Goal: Task Accomplishment & Management: Manage account settings

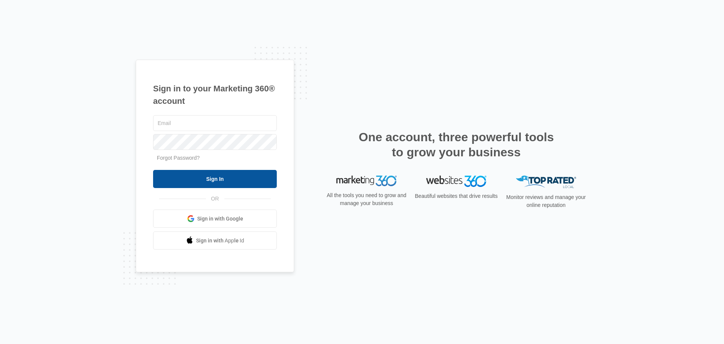
type input "[EMAIL_ADDRESS][DOMAIN_NAME]"
click at [220, 184] on input "Sign In" at bounding box center [215, 179] width 124 height 18
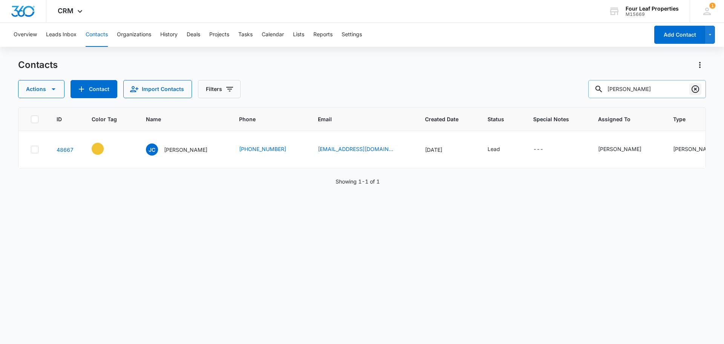
click at [699, 89] on icon "Clear" at bounding box center [696, 89] width 8 height 8
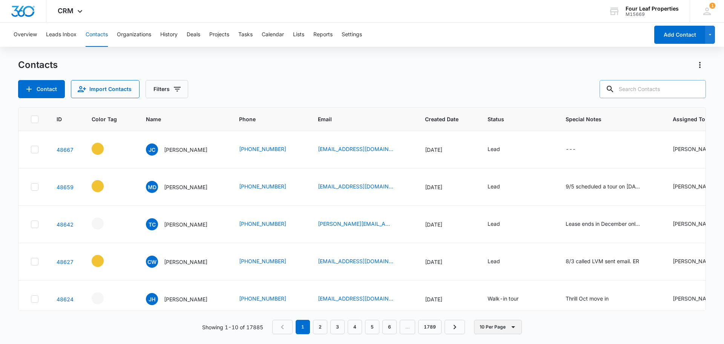
click at [487, 329] on button "10 Per Page" at bounding box center [498, 326] width 48 height 14
click at [491, 306] on div "50 Per Page" at bounding box center [499, 304] width 31 height 5
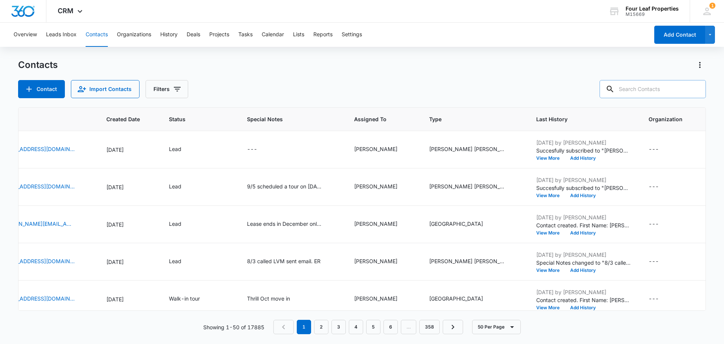
scroll to position [0, 329]
click at [174, 90] on icon "Filters" at bounding box center [177, 88] width 9 height 9
click at [184, 116] on p "Assigned To" at bounding box center [169, 117] width 31 height 8
click at [238, 118] on icon "Show Assigned To filters" at bounding box center [234, 116] width 9 height 9
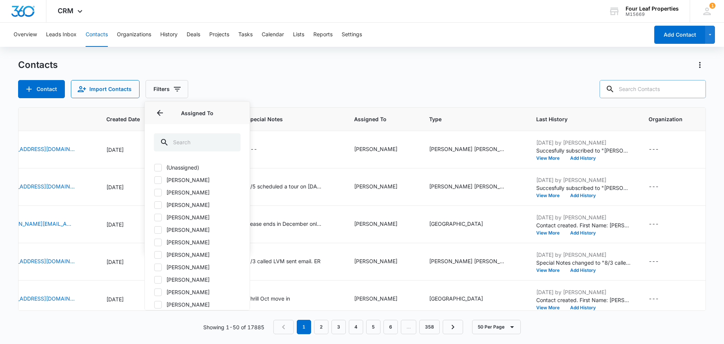
click at [157, 180] on icon at bounding box center [158, 179] width 5 height 3
click at [154, 180] on input "[PERSON_NAME]" at bounding box center [154, 180] width 0 height 0
checkbox input "true"
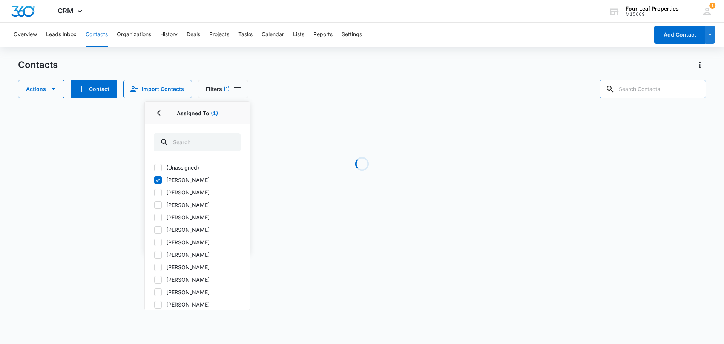
click at [161, 258] on div at bounding box center [158, 255] width 8 height 8
click at [154, 255] on input "[PERSON_NAME]" at bounding box center [154, 254] width 0 height 0
checkbox input "true"
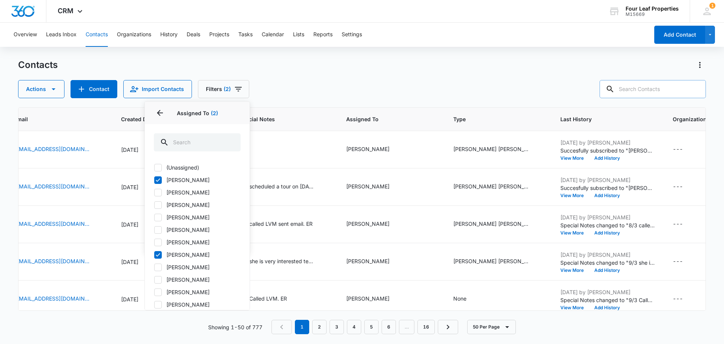
click at [157, 228] on icon at bounding box center [158, 229] width 7 height 7
click at [154, 229] on input "[PERSON_NAME]" at bounding box center [154, 229] width 0 height 0
checkbox input "true"
click at [154, 266] on div at bounding box center [158, 267] width 8 height 8
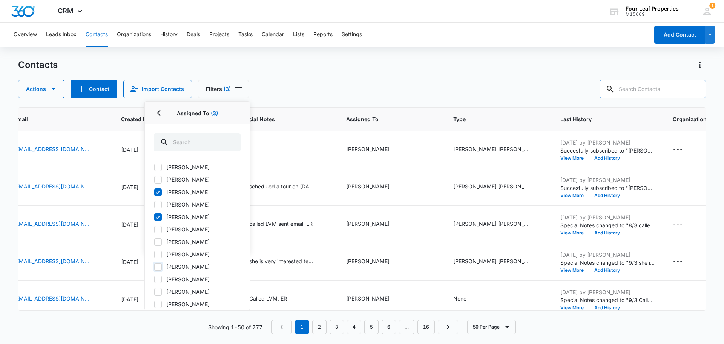
click at [154, 266] on input "[PERSON_NAME]" at bounding box center [154, 266] width 0 height 0
checkbox input "true"
click at [155, 169] on icon at bounding box center [158, 167] width 7 height 7
click at [154, 168] on input "[PERSON_NAME]" at bounding box center [154, 167] width 0 height 0
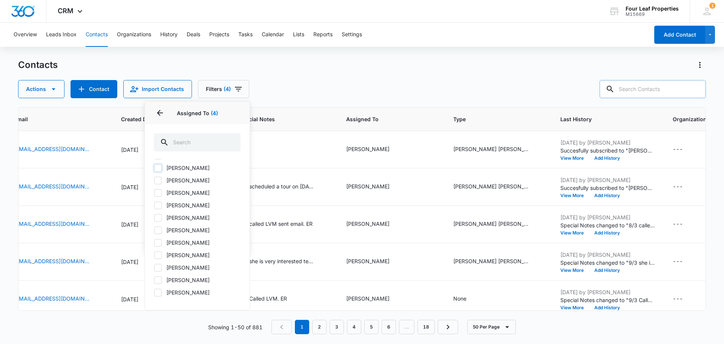
checkbox input "true"
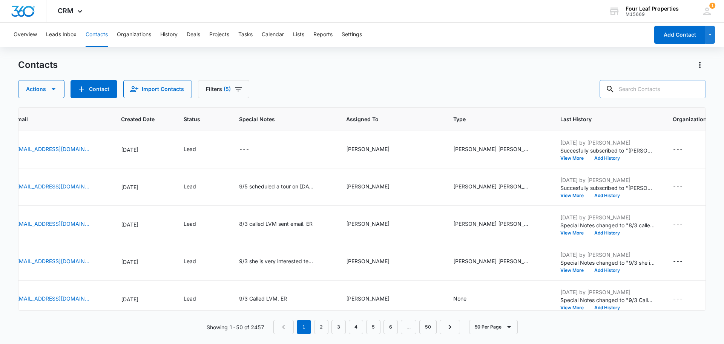
click at [293, 87] on div "Actions Contact Import Contacts Filters (5)" at bounding box center [362, 89] width 688 height 18
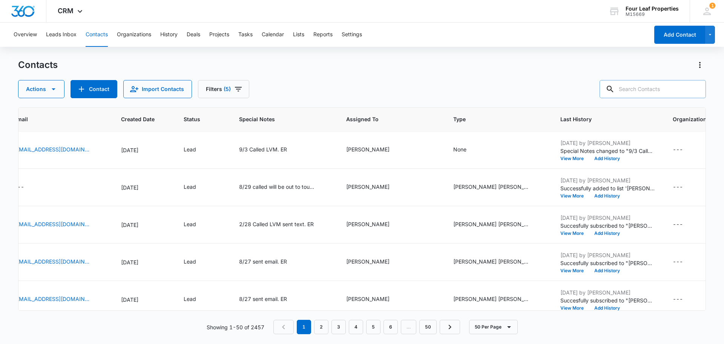
scroll to position [151, 329]
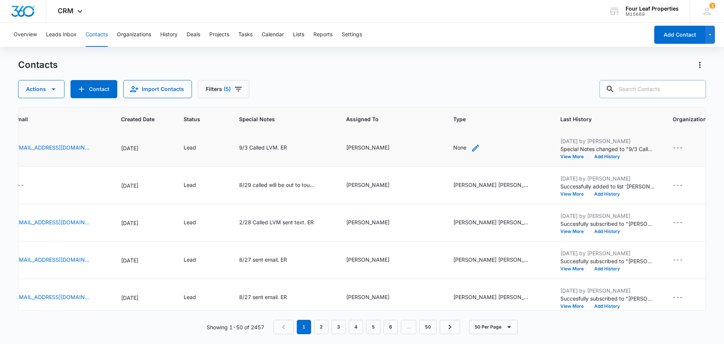
click at [457, 151] on div "None" at bounding box center [459, 147] width 13 height 8
click at [475, 100] on div "Contact Type" at bounding box center [453, 99] width 50 height 17
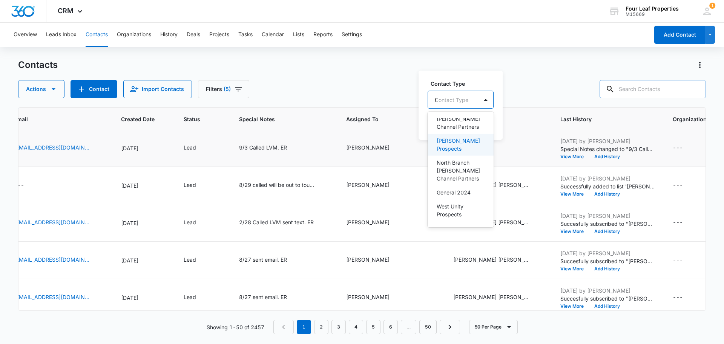
scroll to position [84, 0]
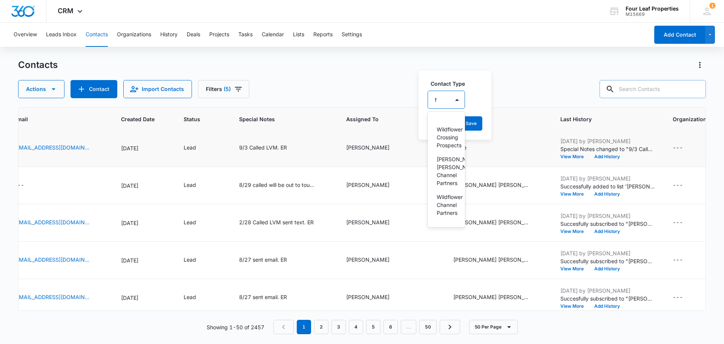
type input "fa"
click at [442, 164] on p "[PERSON_NAME] [PERSON_NAME] Prospect" at bounding box center [446, 164] width 19 height 24
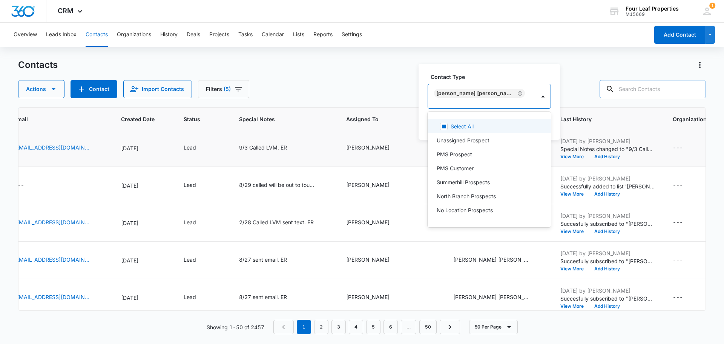
click at [490, 78] on div "Contact Type option [PERSON_NAME][GEOGRAPHIC_DATA][PERSON_NAME], selected. 30 r…" at bounding box center [489, 102] width 141 height 76
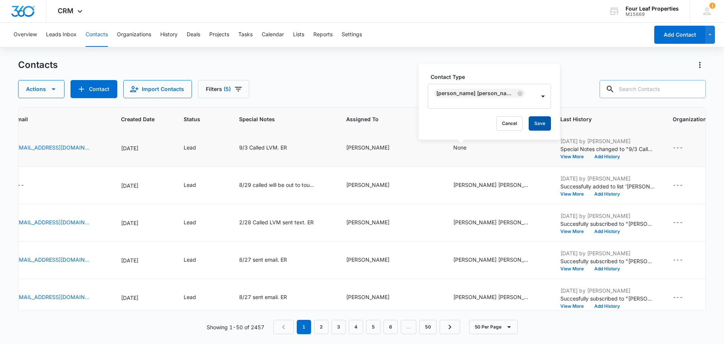
click at [529, 127] on button "Save" at bounding box center [540, 123] width 22 height 14
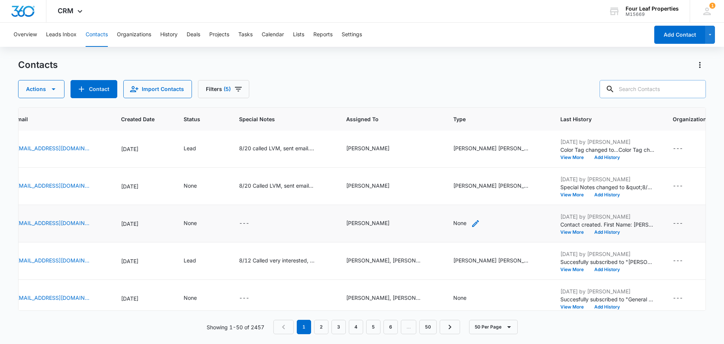
scroll to position [868, 329]
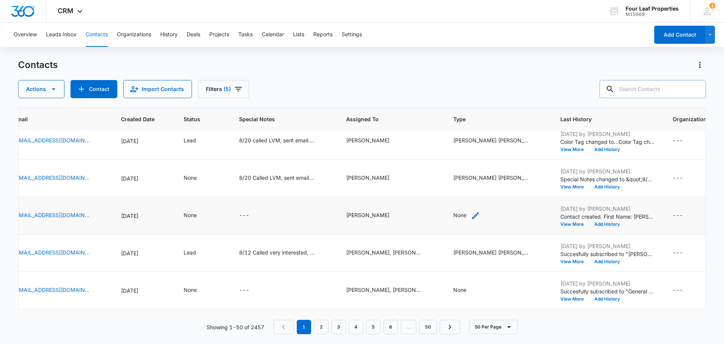
click at [472, 216] on icon "Type - None - Select to Edit Field" at bounding box center [475, 215] width 7 height 7
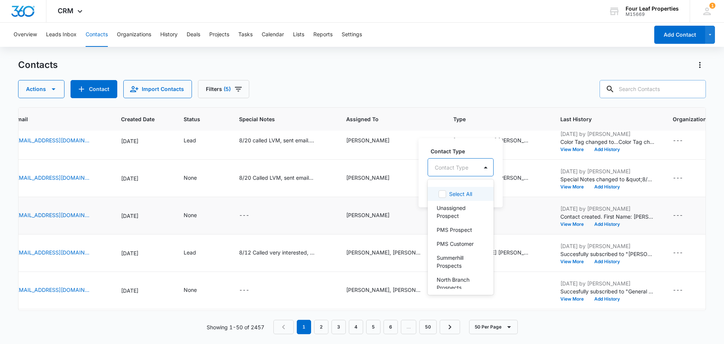
click at [462, 166] on div at bounding box center [452, 167] width 34 height 9
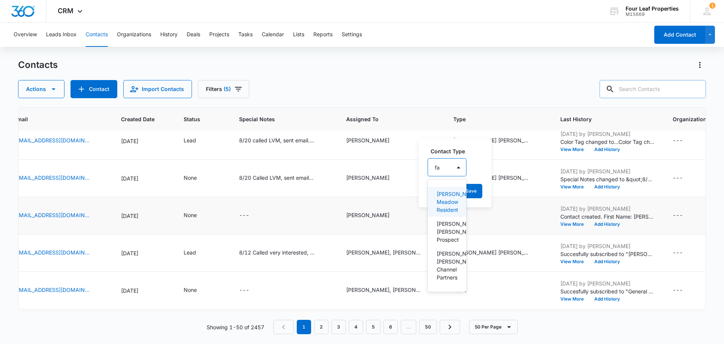
type input "fan"
click at [452, 229] on p "[PERSON_NAME] [PERSON_NAME] Prospect" at bounding box center [448, 232] width 22 height 24
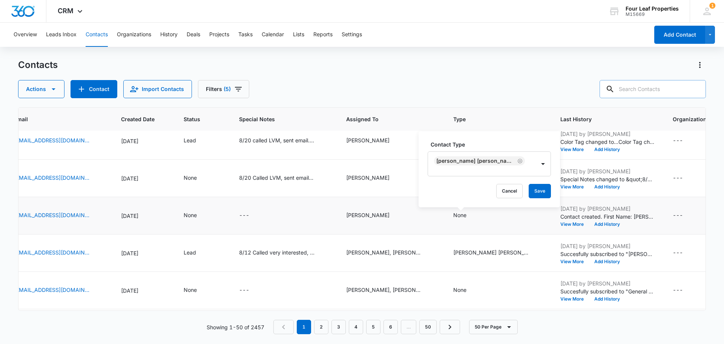
click at [476, 144] on div "Contact Type [PERSON_NAME][GEOGRAPHIC_DATA][PERSON_NAME] Prospect Cancel Save" at bounding box center [489, 169] width 141 height 76
click at [529, 190] on button "Save" at bounding box center [540, 191] width 22 height 14
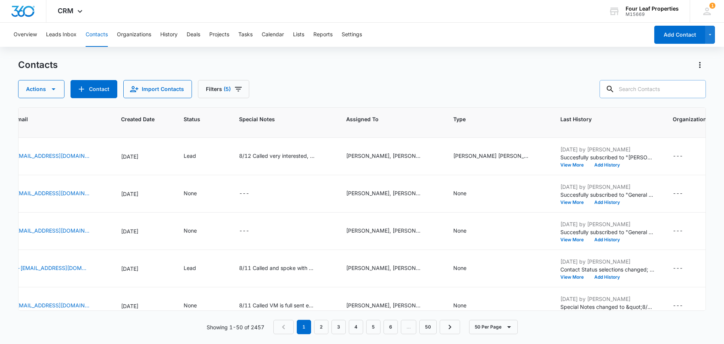
scroll to position [981, 329]
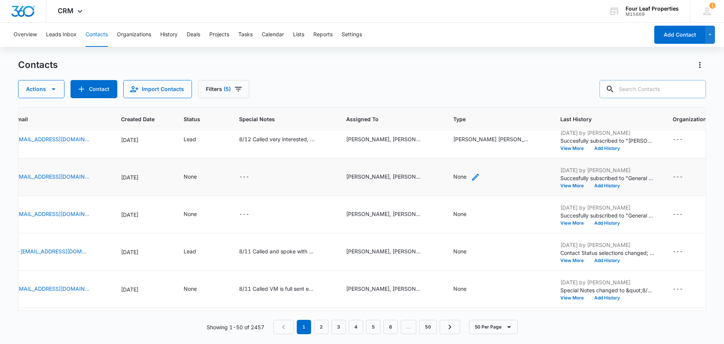
click at [464, 178] on div "None" at bounding box center [466, 176] width 27 height 9
click at [476, 131] on div "Contact Type" at bounding box center [453, 128] width 50 height 17
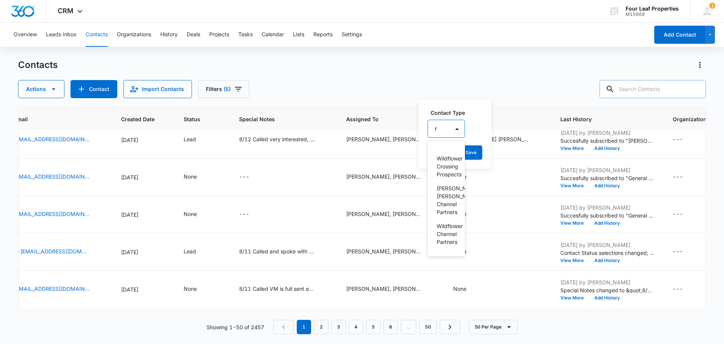
scroll to position [0, 0]
type input "fa"
click at [446, 190] on p "[PERSON_NAME] [PERSON_NAME] Prospect" at bounding box center [446, 193] width 19 height 24
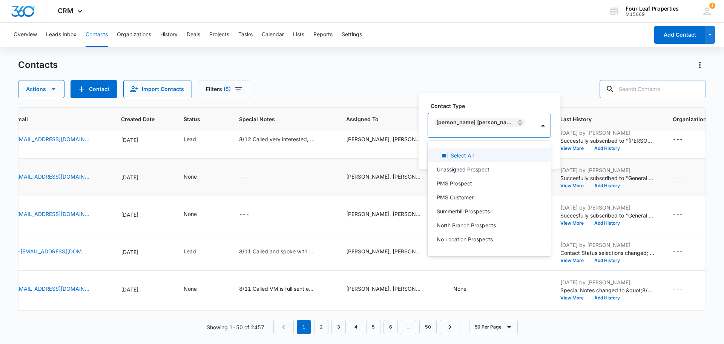
click at [479, 108] on label "Contact Type" at bounding box center [492, 106] width 123 height 8
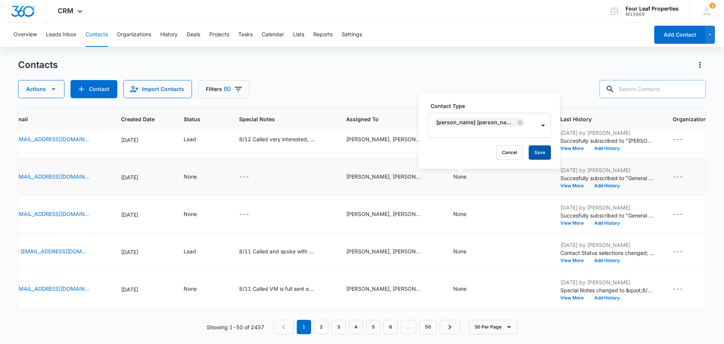
click at [534, 154] on button "Save" at bounding box center [540, 152] width 22 height 14
click at [472, 213] on icon "Type - None - Select to Edit Field" at bounding box center [475, 214] width 7 height 7
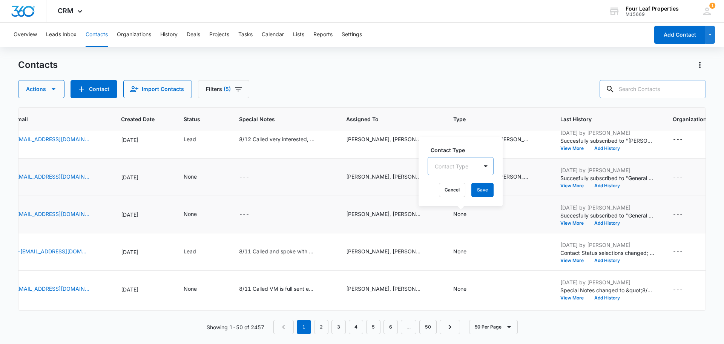
click at [462, 164] on div at bounding box center [452, 165] width 34 height 9
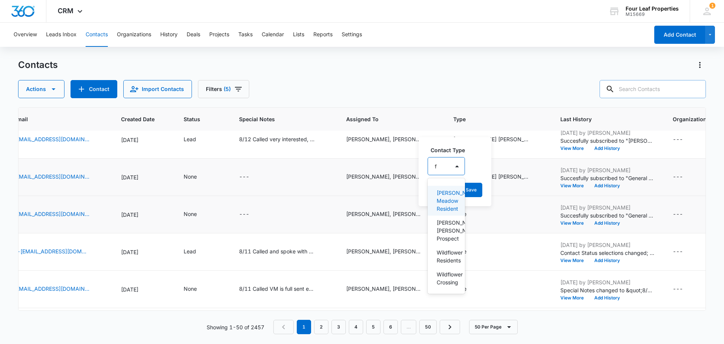
type input "fa"
click at [446, 224] on p "[PERSON_NAME] [PERSON_NAME] Prospect" at bounding box center [446, 230] width 19 height 24
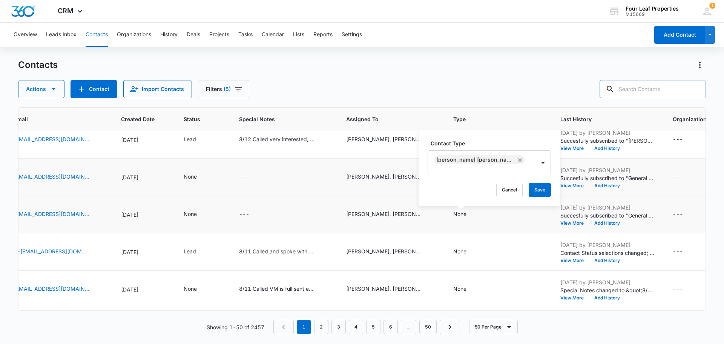
click at [493, 144] on div "Contact Type [PERSON_NAME][GEOGRAPHIC_DATA][PERSON_NAME] Prospect Cancel Save" at bounding box center [489, 168] width 141 height 76
click at [530, 187] on button "Save" at bounding box center [540, 190] width 22 height 14
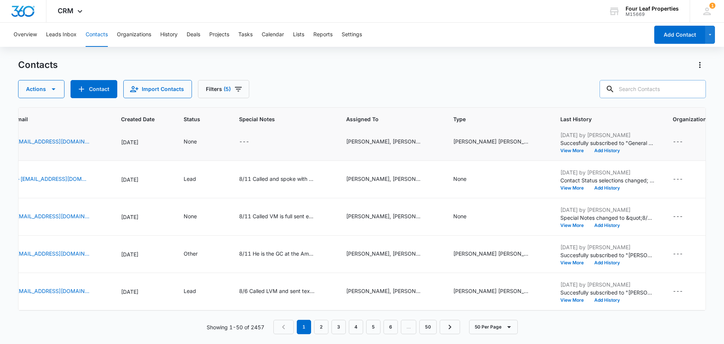
scroll to position [1056, 329]
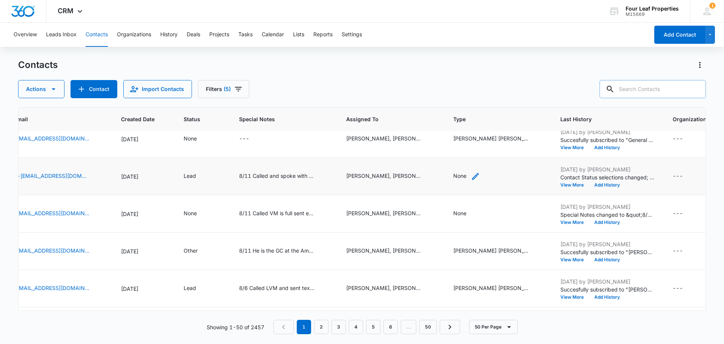
click at [472, 178] on icon "Type - None - Select to Edit Field" at bounding box center [475, 176] width 7 height 7
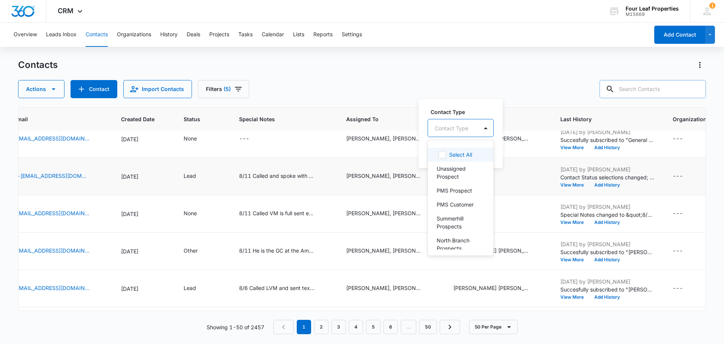
click at [455, 131] on div at bounding box center [452, 127] width 34 height 9
type input "fa"
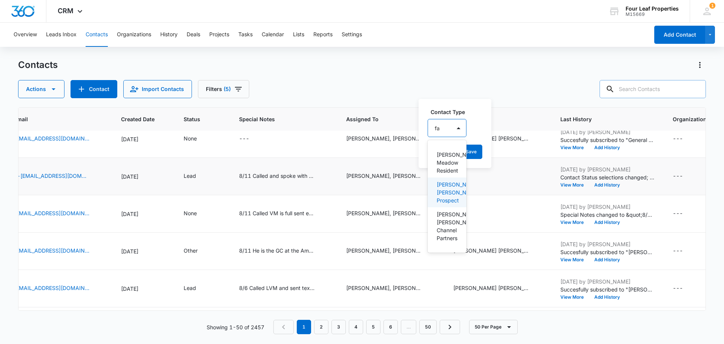
click at [452, 191] on p "[PERSON_NAME] [PERSON_NAME] Prospect" at bounding box center [446, 192] width 19 height 24
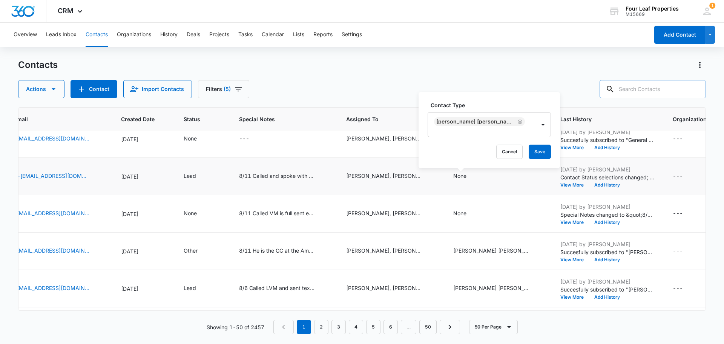
click at [500, 109] on label "Contact Type" at bounding box center [492, 105] width 123 height 8
click at [529, 149] on button "Save" at bounding box center [540, 151] width 22 height 14
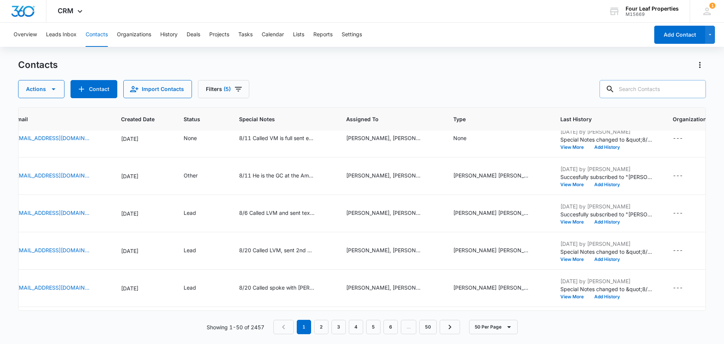
scroll to position [1132, 329]
click at [471, 140] on icon "Type - None - Select to Edit Field" at bounding box center [475, 138] width 9 height 9
click at [459, 87] on div at bounding box center [452, 89] width 34 height 9
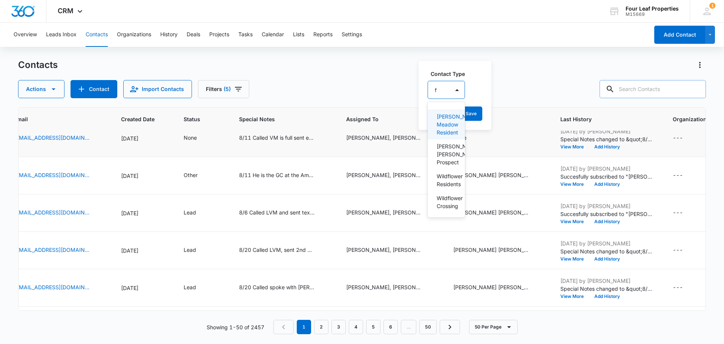
type input "fa"
click at [450, 153] on p "[PERSON_NAME] [PERSON_NAME] Prospect" at bounding box center [446, 154] width 19 height 24
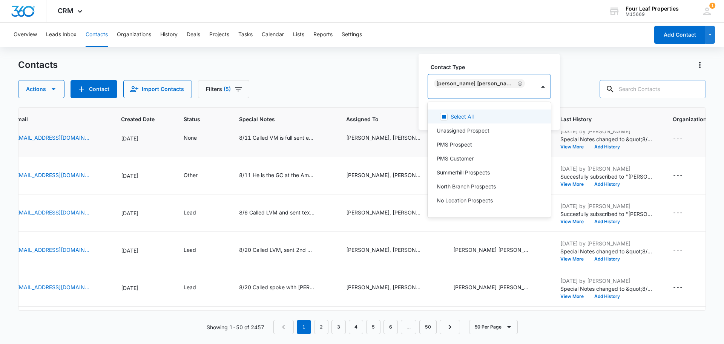
click at [520, 70] on label "Contact Type" at bounding box center [492, 67] width 123 height 8
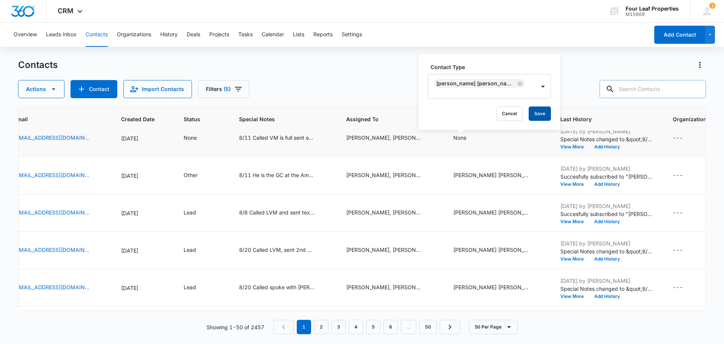
click at [529, 109] on button "Save" at bounding box center [540, 113] width 22 height 14
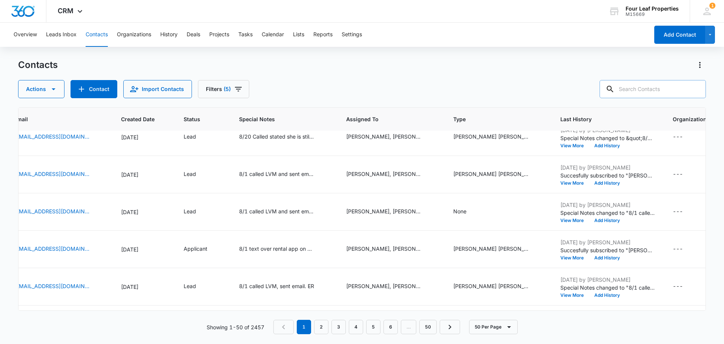
scroll to position [1396, 329]
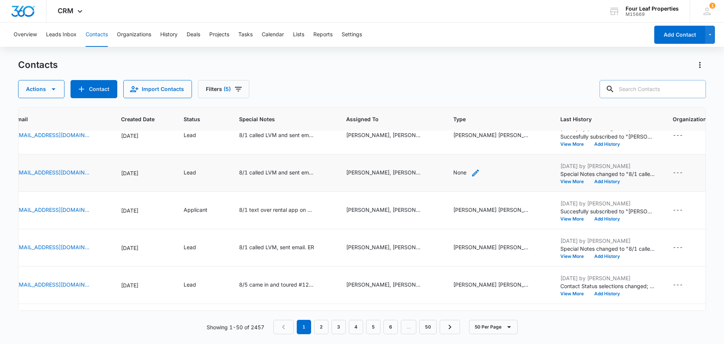
click at [471, 175] on icon "Type - None - Select to Edit Field" at bounding box center [475, 172] width 9 height 9
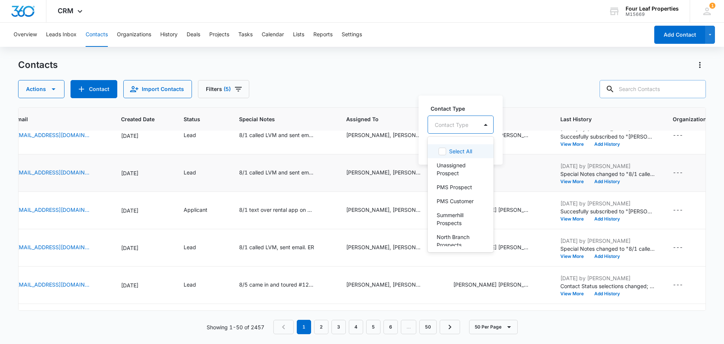
click at [464, 127] on div at bounding box center [452, 124] width 34 height 9
type input "fa"
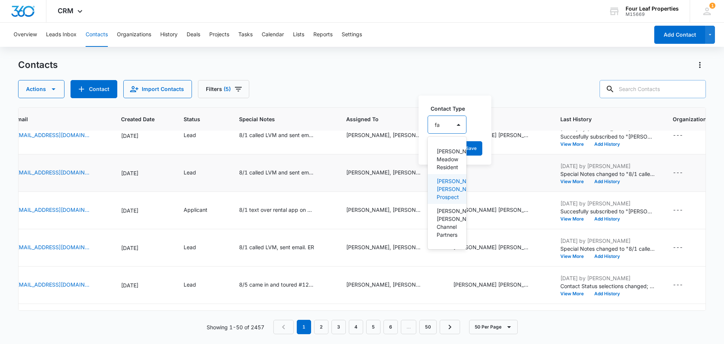
click at [440, 191] on p "[PERSON_NAME] [PERSON_NAME] Prospect" at bounding box center [446, 189] width 19 height 24
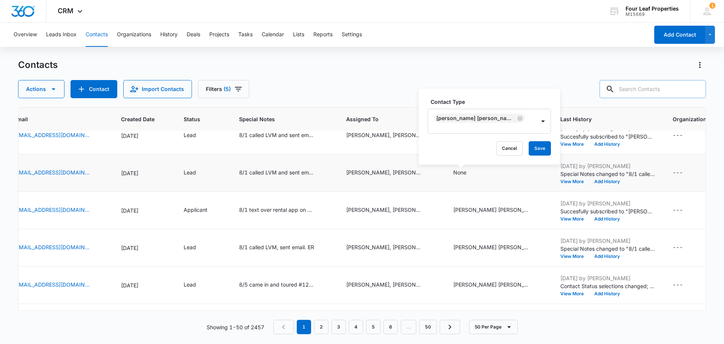
click at [490, 106] on label "Contact Type" at bounding box center [492, 102] width 123 height 8
click at [529, 144] on button "Save" at bounding box center [540, 148] width 22 height 14
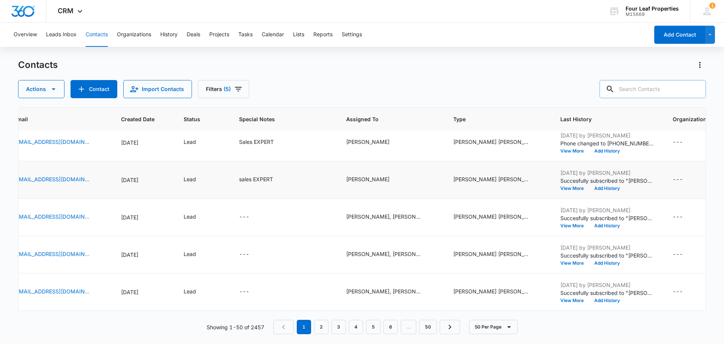
scroll to position [1618, 329]
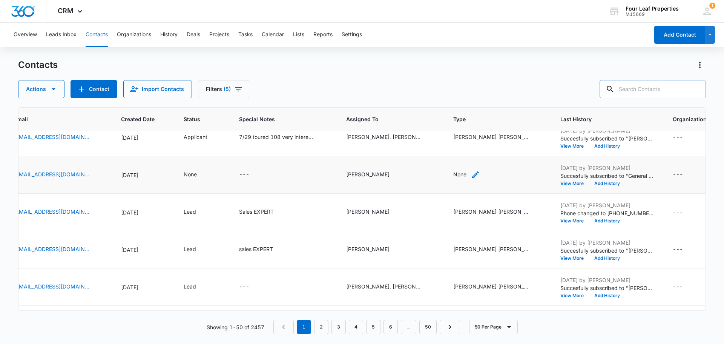
click at [471, 172] on icon "Type - None - Select to Edit Field" at bounding box center [475, 174] width 9 height 9
click at [466, 127] on div at bounding box center [452, 126] width 34 height 9
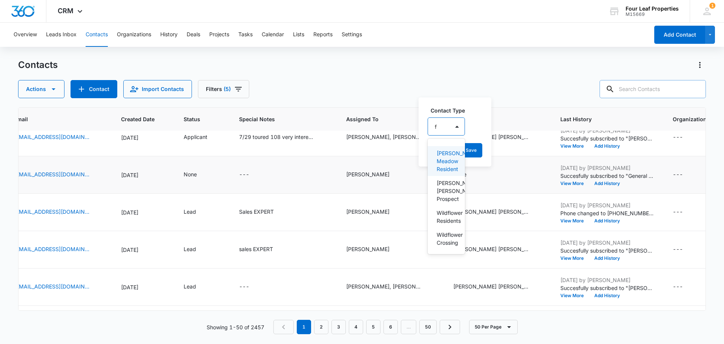
type input "fa"
click at [445, 196] on p "[PERSON_NAME] [PERSON_NAME] Prospect" at bounding box center [446, 191] width 19 height 24
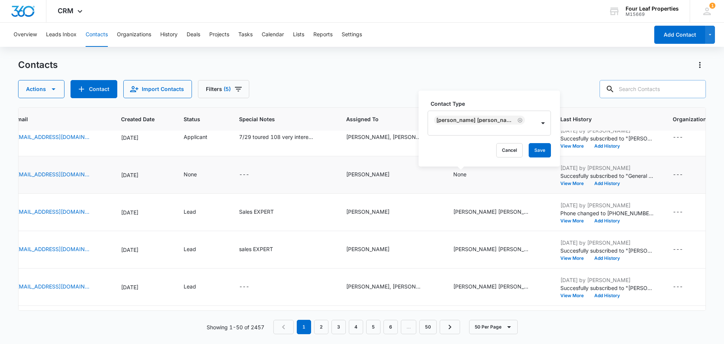
click at [516, 108] on label "Contact Type" at bounding box center [492, 104] width 123 height 8
click at [529, 148] on button "Save" at bounding box center [540, 150] width 22 height 14
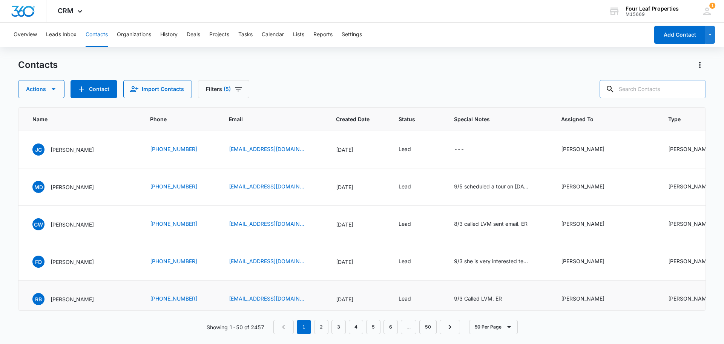
scroll to position [0, 111]
click at [472, 151] on icon "Special Notes - - Select to Edit Field" at bounding box center [475, 149] width 7 height 7
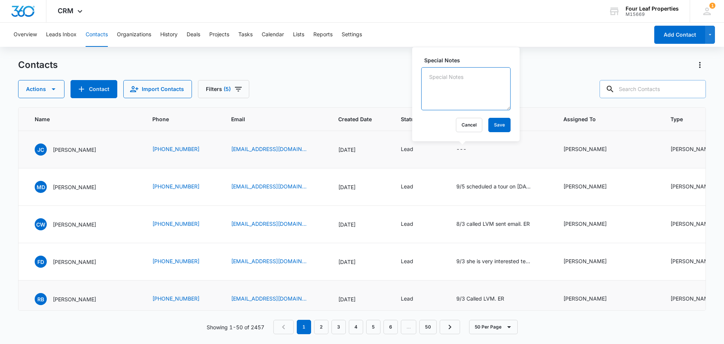
click at [432, 74] on textarea "Special Notes" at bounding box center [465, 88] width 89 height 43
type textarea "9/8 Called LVM & sent email"
click at [496, 126] on button "Save" at bounding box center [499, 125] width 22 height 14
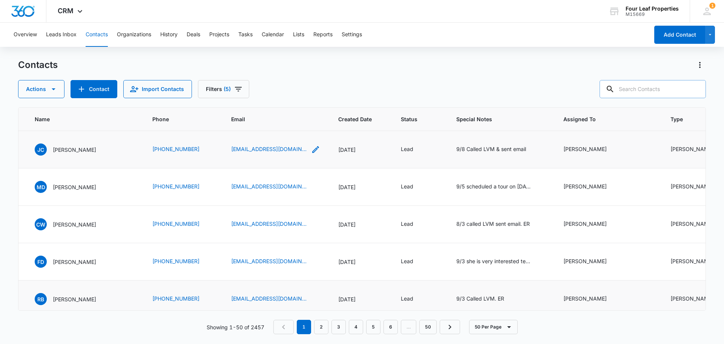
click at [311, 147] on icon "Email - jeraddee23@gmail.com - Select to Edit Field" at bounding box center [315, 149] width 9 height 9
drag, startPoint x: 287, startPoint y: 100, endPoint x: 224, endPoint y: 104, distance: 63.2
click at [224, 104] on input "[EMAIL_ADDRESS][DOMAIN_NAME]" at bounding box center [265, 101] width 95 height 18
click at [263, 121] on button "Cancel" at bounding box center [271, 125] width 26 height 14
click at [252, 148] on link "[EMAIL_ADDRESS][DOMAIN_NAME]" at bounding box center [268, 149] width 75 height 8
